Goal: Check status: Check status

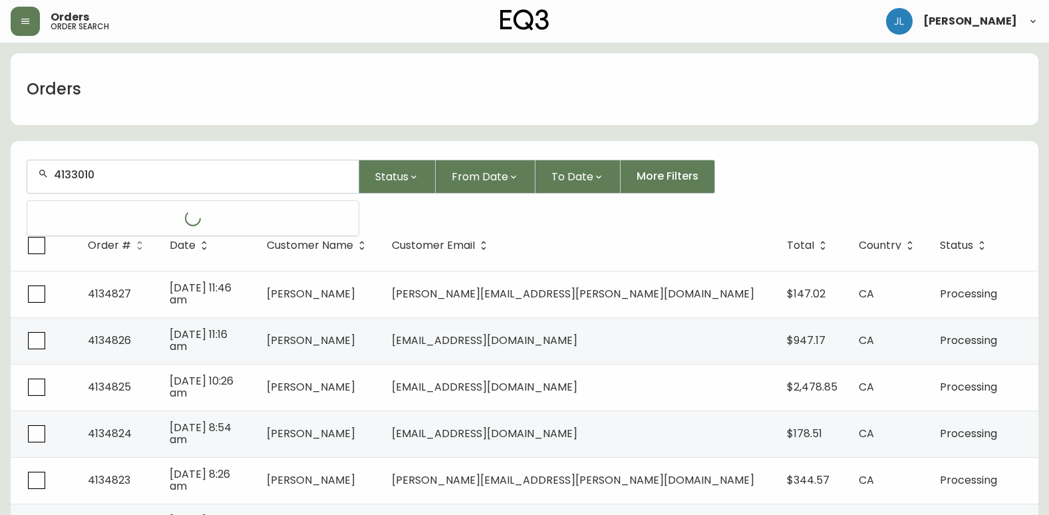
type input "4133010"
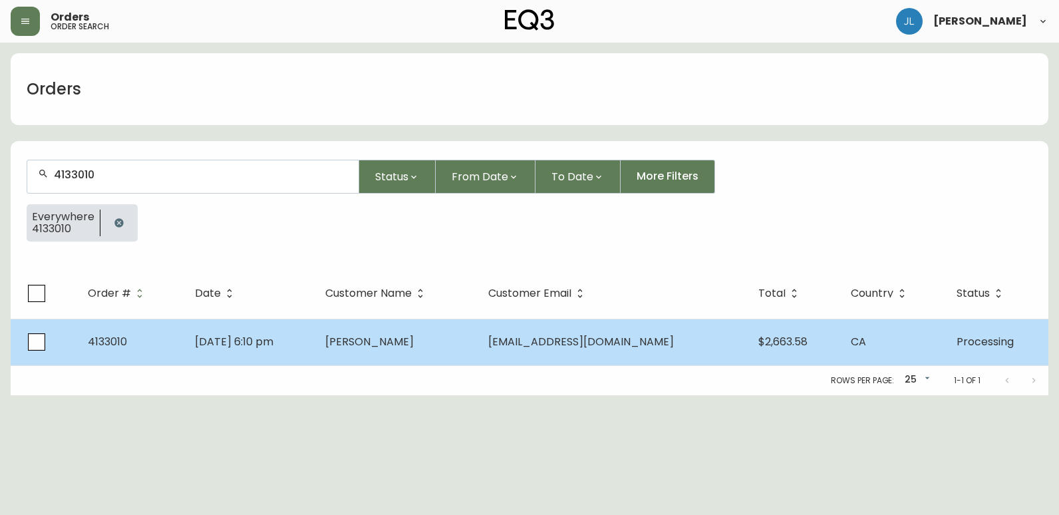
click at [315, 354] on td "[DATE] 6:10 pm" at bounding box center [249, 342] width 130 height 47
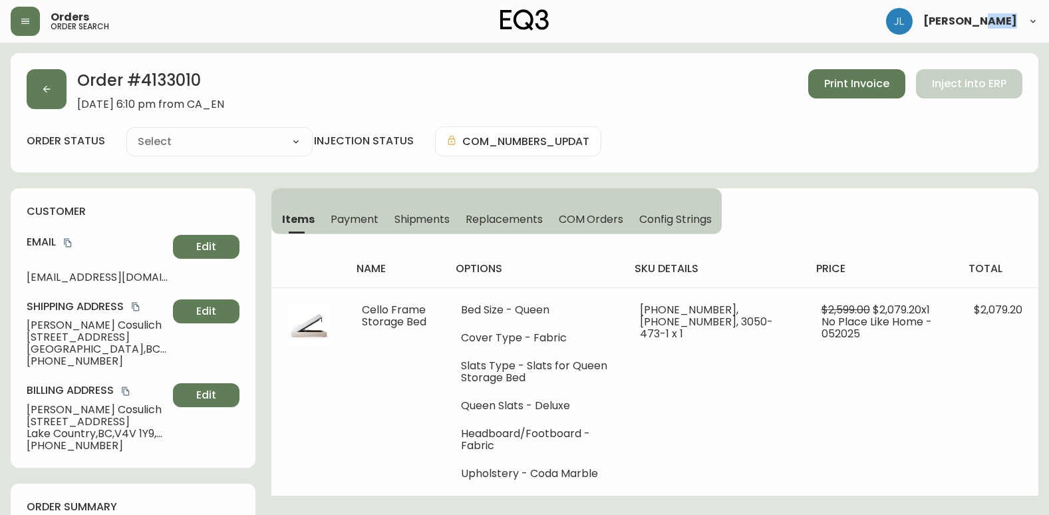
type input "Processing"
select select "PROCESSING"
drag, startPoint x: 207, startPoint y: 84, endPoint x: 146, endPoint y: 88, distance: 61.3
click at [146, 88] on h2 "Order # 4133010" at bounding box center [150, 83] width 147 height 29
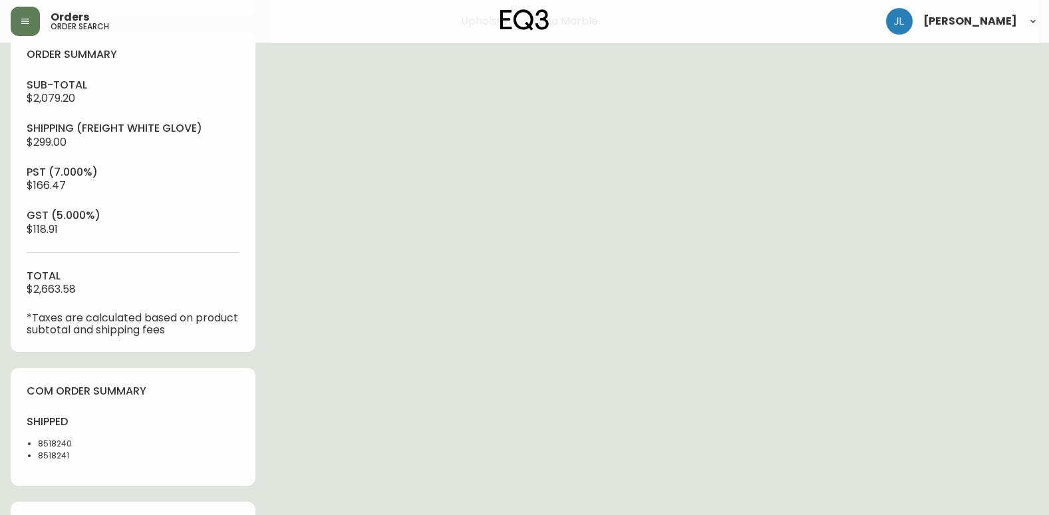
scroll to position [466, 0]
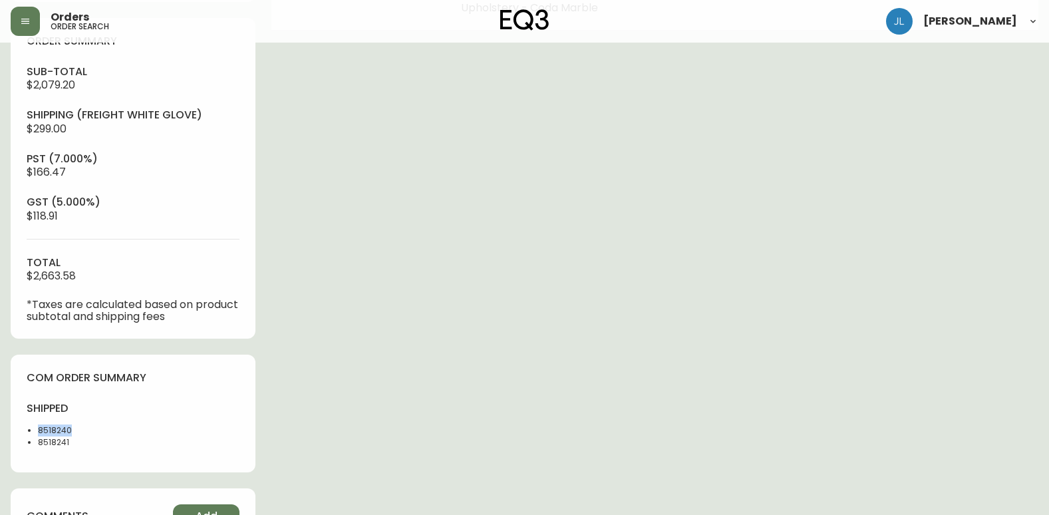
drag, startPoint x: 65, startPoint y: 427, endPoint x: 35, endPoint y: 426, distance: 30.6
click at [35, 426] on ul "8518240 8518241" at bounding box center [76, 436] width 98 height 24
copy li "8518240"
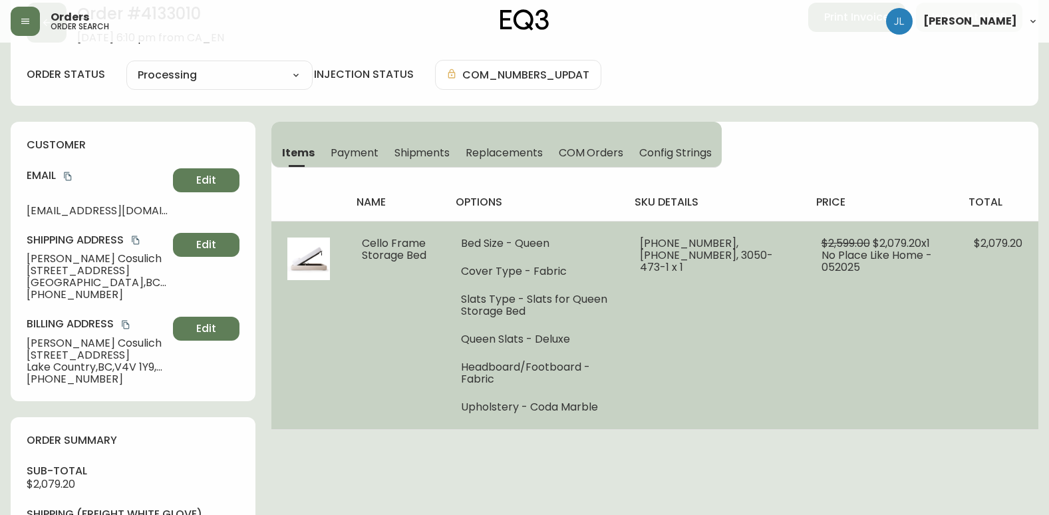
scroll to position [0, 0]
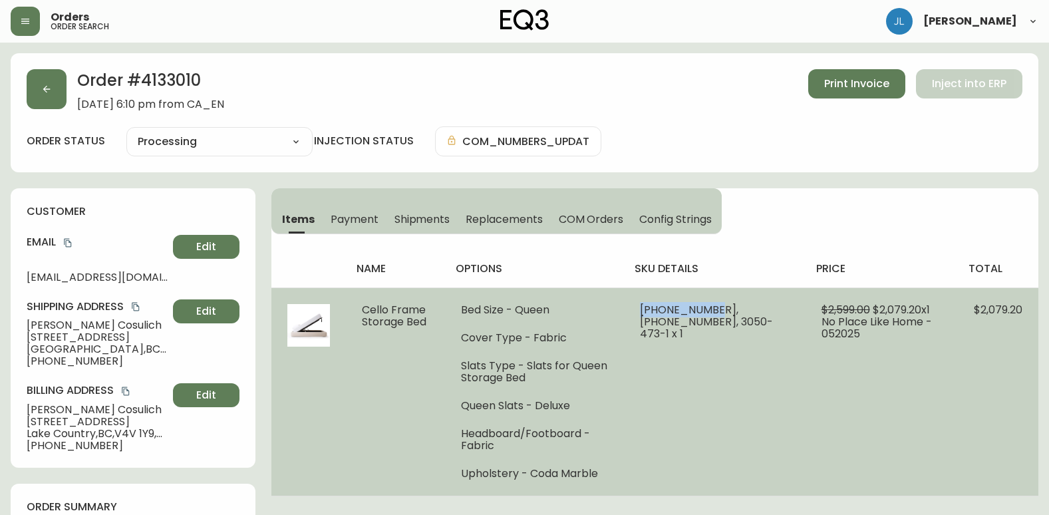
drag, startPoint x: 710, startPoint y: 308, endPoint x: 733, endPoint y: 307, distance: 23.3
click at [733, 307] on td "[PHONE_NUMBER], [PHONE_NUMBER], 3050-473-1 x 1" at bounding box center [714, 391] width 181 height 208
copy span "[PHONE_NUMBER]"
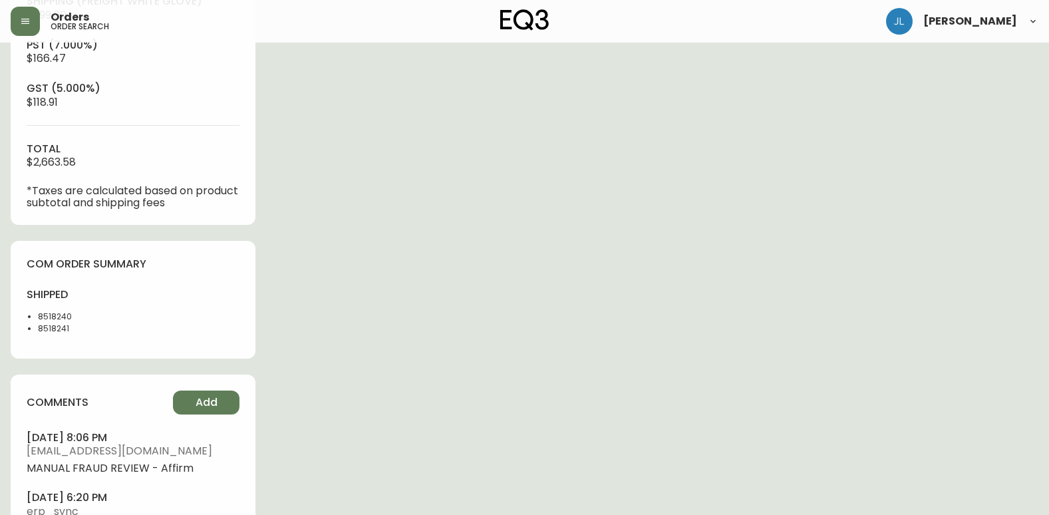
scroll to position [599, 0]
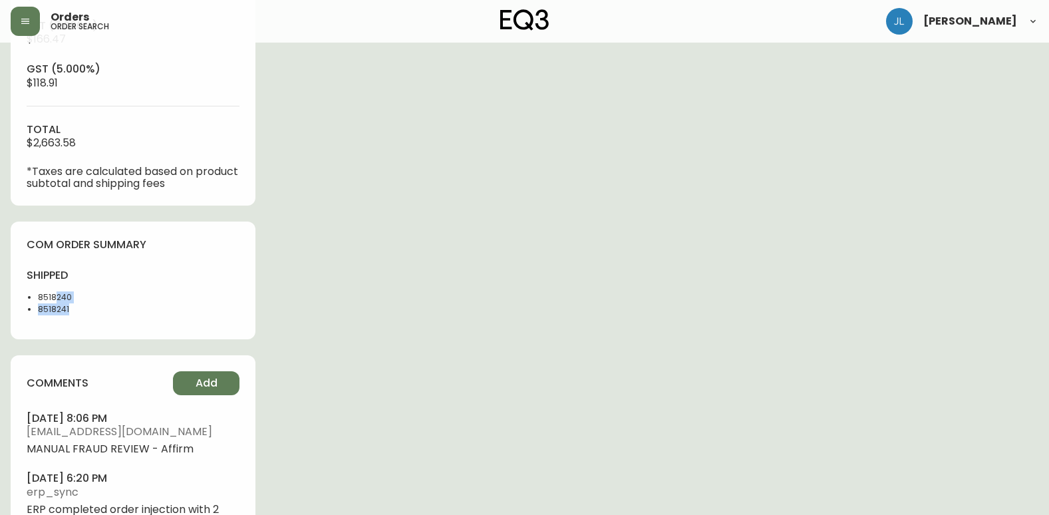
drag, startPoint x: 84, startPoint y: 297, endPoint x: 54, endPoint y: 297, distance: 30.6
click at [54, 297] on ul "8518240 8518241" at bounding box center [76, 303] width 98 height 24
drag, startPoint x: 54, startPoint y: 297, endPoint x: 71, endPoint y: 312, distance: 23.1
click at [71, 312] on li "8518241" at bounding box center [81, 309] width 87 height 12
drag, startPoint x: 71, startPoint y: 311, endPoint x: 28, endPoint y: 311, distance: 43.2
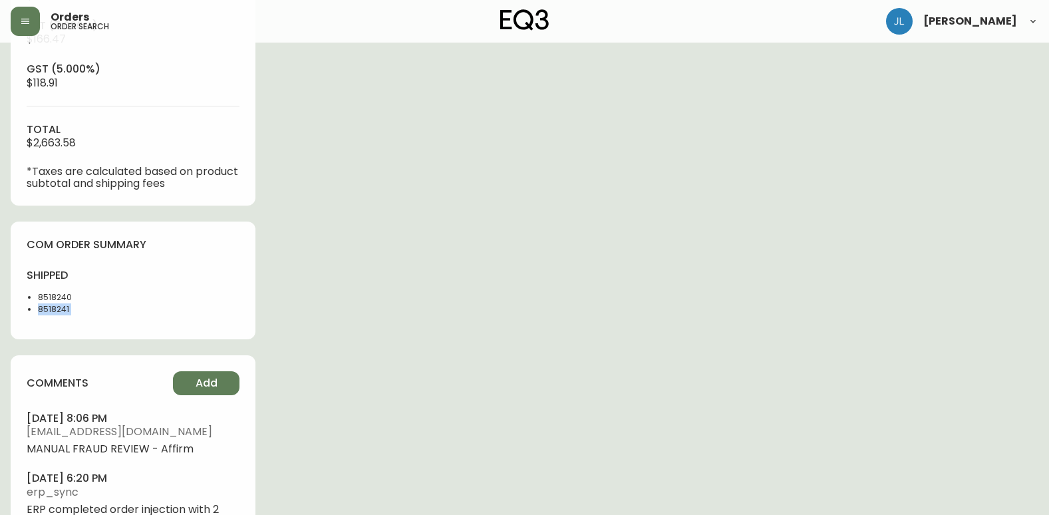
click at [38, 311] on li "8518241" at bounding box center [81, 309] width 87 height 12
drag, startPoint x: 73, startPoint y: 300, endPoint x: 30, endPoint y: 302, distance: 42.6
click at [38, 302] on li "8518240" at bounding box center [81, 297] width 87 height 12
copy li "8518240"
drag, startPoint x: 102, startPoint y: 313, endPoint x: 25, endPoint y: 309, distance: 77.3
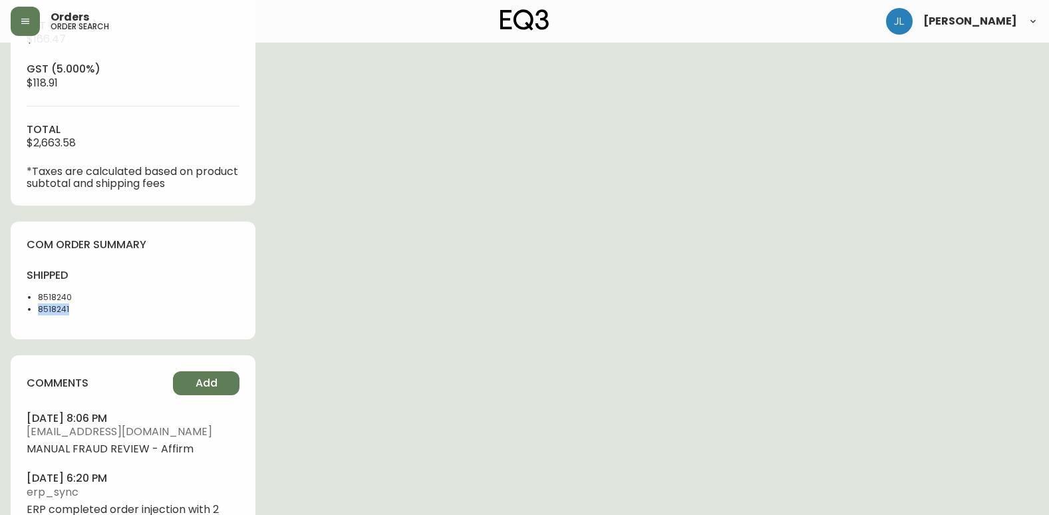
click at [25, 309] on div "com order summary shipped 8518240 8518241" at bounding box center [133, 281] width 245 height 118
copy li "8518241"
click at [727, 466] on div "Order # 4133010 [DATE] 6:10 pm from CA_EN Print Invoice Inject into ERP order s…" at bounding box center [525, 17] width 1028 height 1125
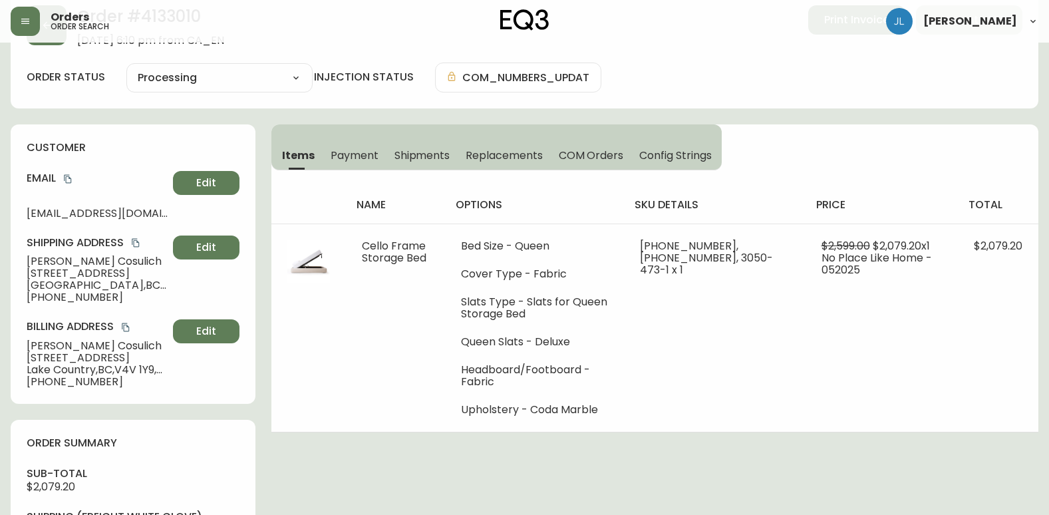
scroll to position [0, 0]
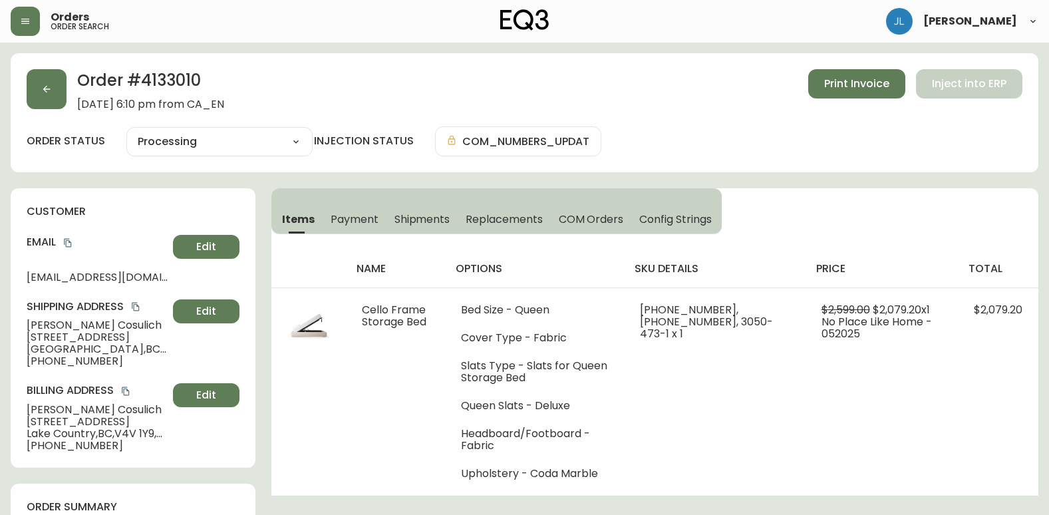
click at [45, 160] on div "Order # 4133010 [DATE] 6:10 pm from CA_EN Print Invoice Inject into ERP order s…" at bounding box center [525, 112] width 1028 height 119
drag, startPoint x: 45, startPoint y: 160, endPoint x: 49, endPoint y: 74, distance: 85.9
click at [49, 74] on button "button" at bounding box center [47, 89] width 40 height 40
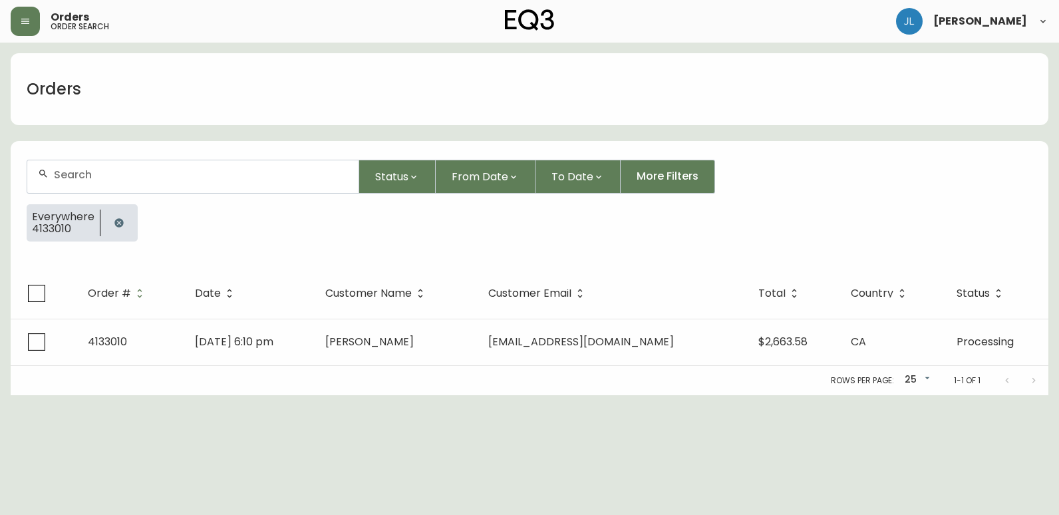
click at [118, 221] on icon "button" at bounding box center [118, 222] width 9 height 9
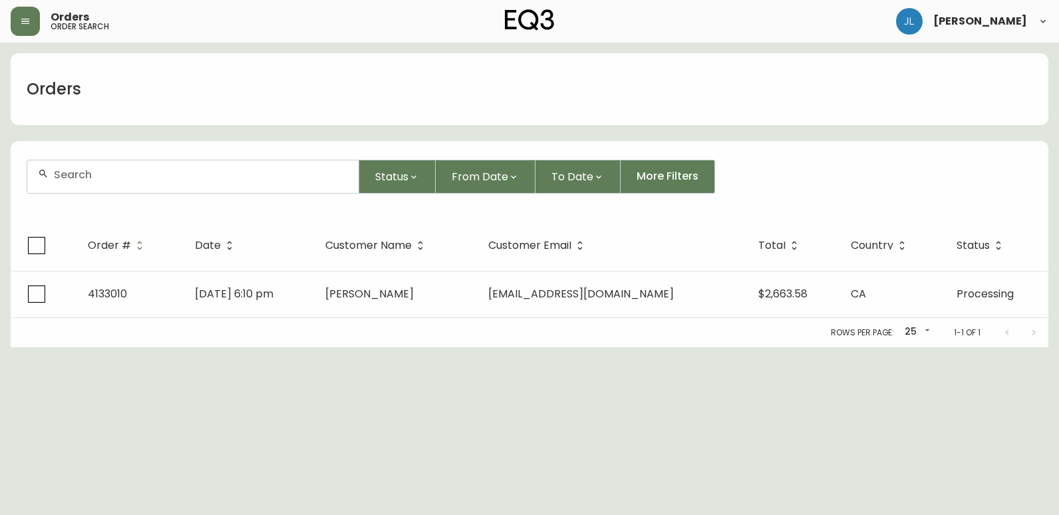
click at [118, 183] on div at bounding box center [192, 176] width 331 height 33
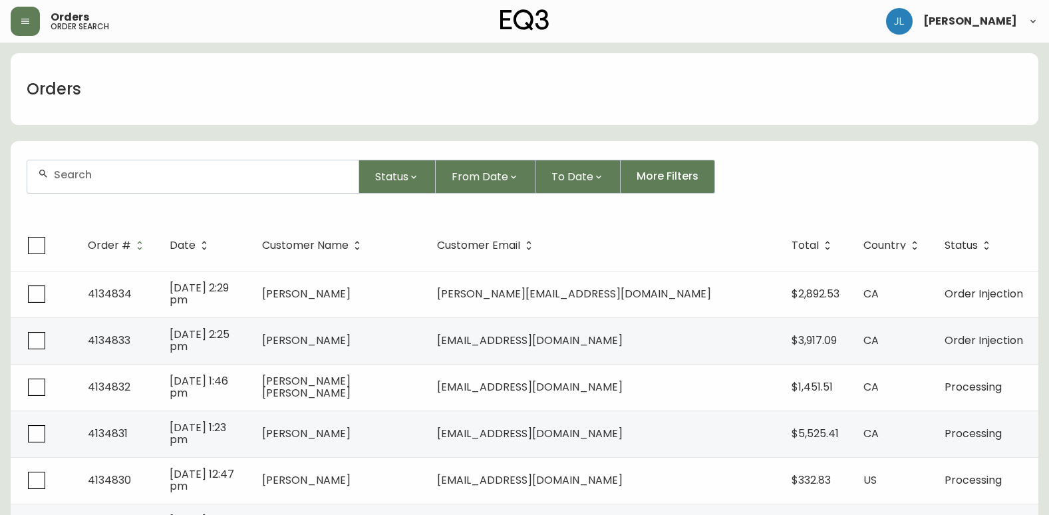
paste input "[PERSON_NAME]"
type input "[PERSON_NAME]"
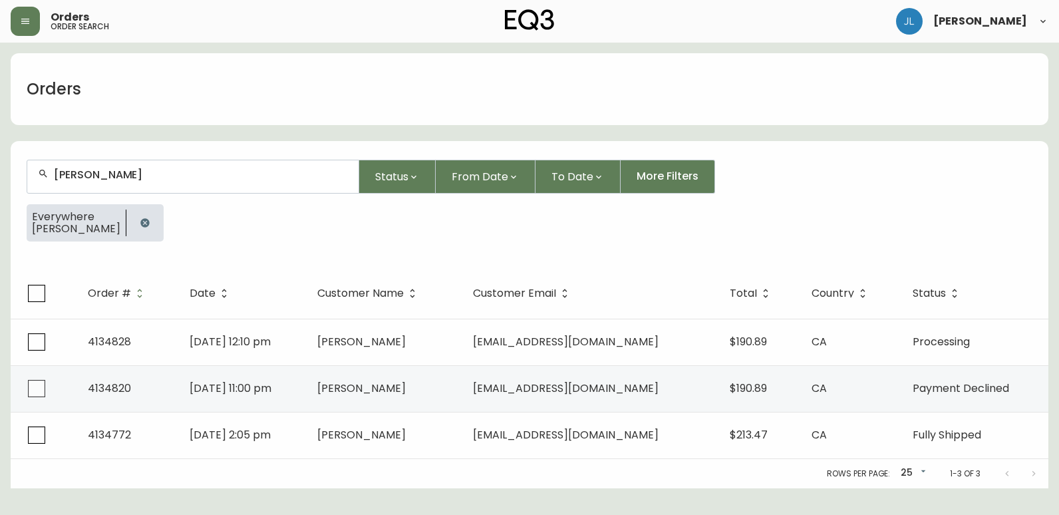
click at [928, 168] on div "[PERSON_NAME] Status From Date To Date More Filters" at bounding box center [530, 177] width 1006 height 34
click at [216, 135] on div "Orders [PERSON_NAME] Status From Date To Date More Filters Everywhere [PERSON_N…" at bounding box center [530, 270] width 1038 height 435
click at [142, 222] on icon "button" at bounding box center [145, 223] width 11 height 11
